Goal: Navigation & Orientation: Find specific page/section

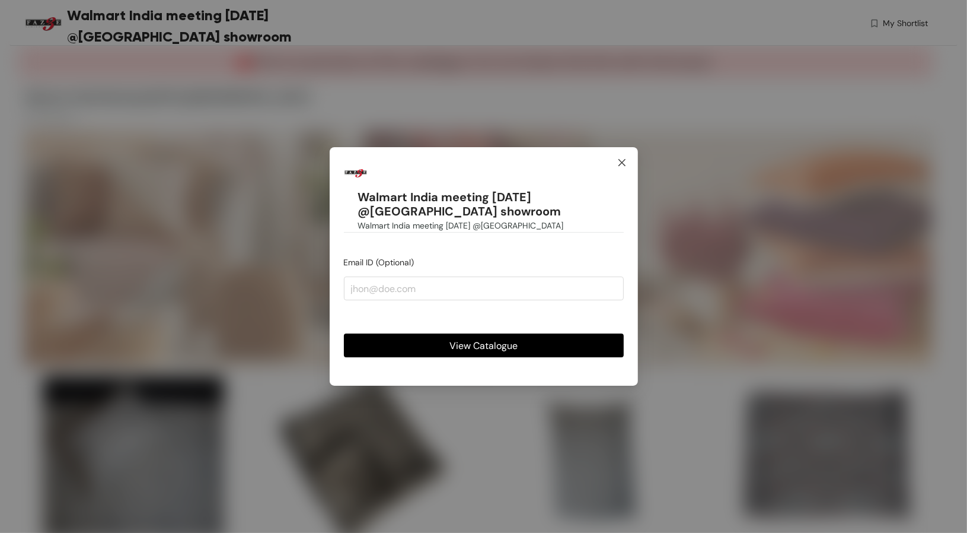
click at [614, 160] on span "Close" at bounding box center [622, 163] width 32 height 32
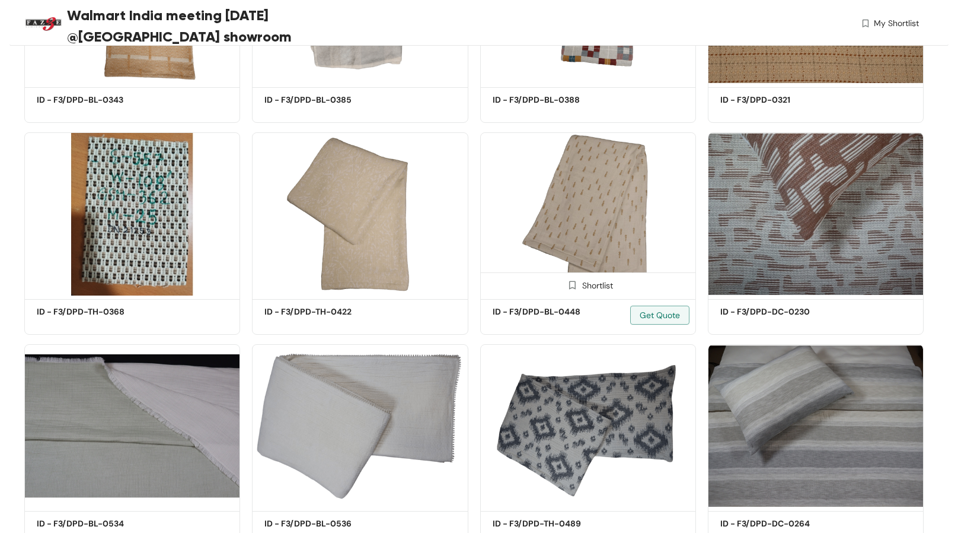
scroll to position [1091, 0]
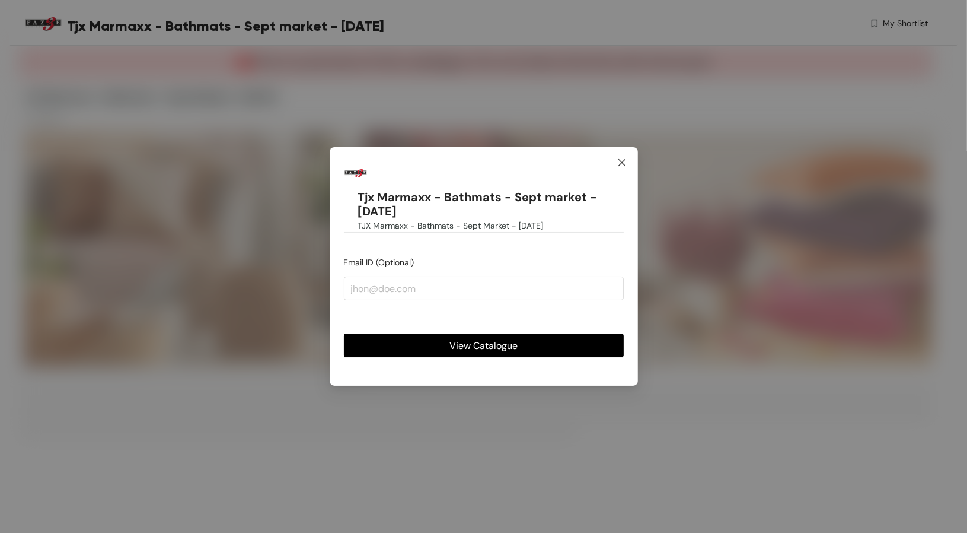
click at [622, 158] on icon "close" at bounding box center [621, 162] width 9 height 9
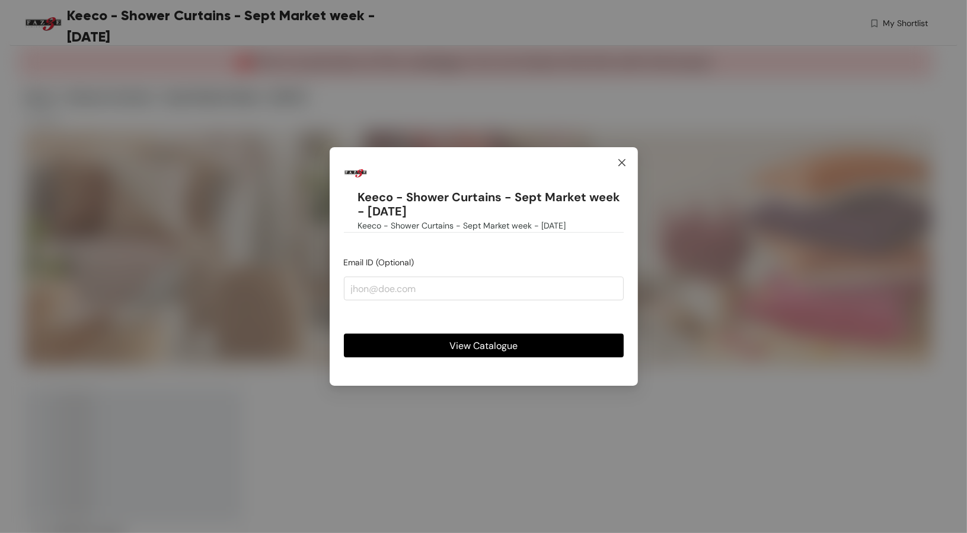
click at [621, 163] on icon "close" at bounding box center [621, 162] width 7 height 7
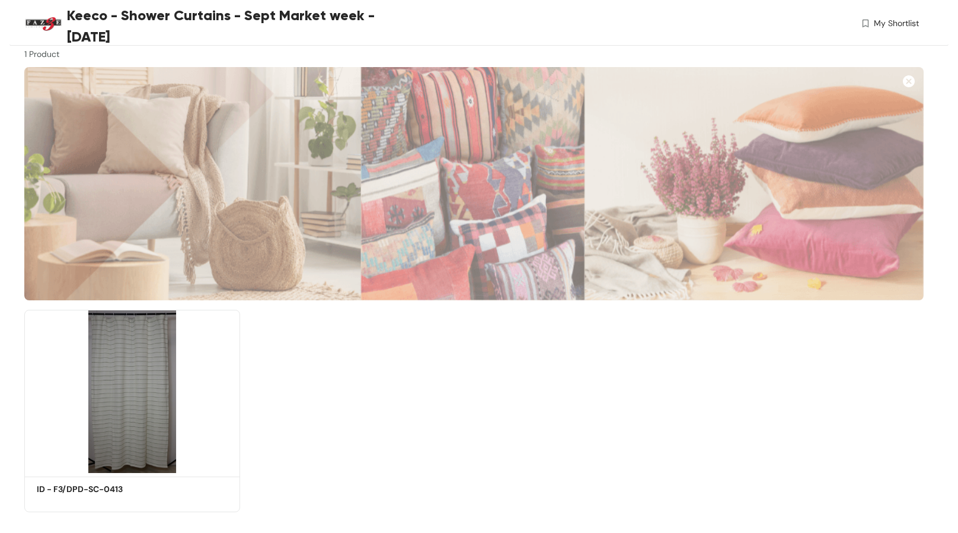
scroll to position [81, 0]
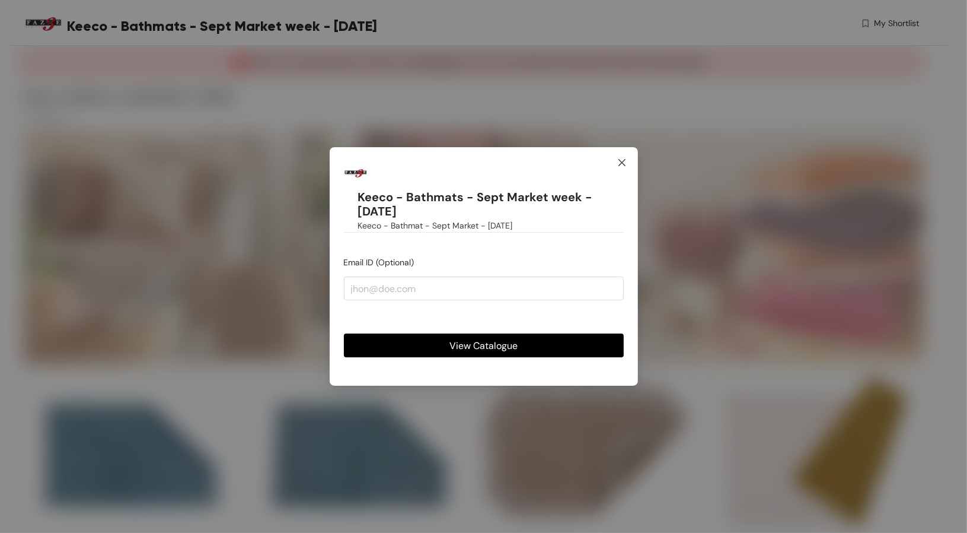
click at [626, 167] on icon "close" at bounding box center [621, 162] width 9 height 9
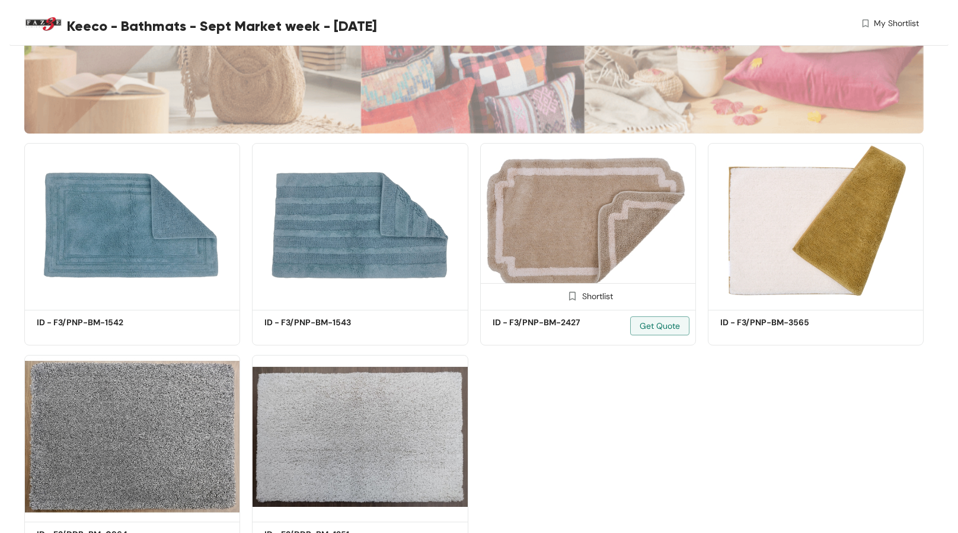
scroll to position [292, 0]
